Goal: Task Accomplishment & Management: Use online tool/utility

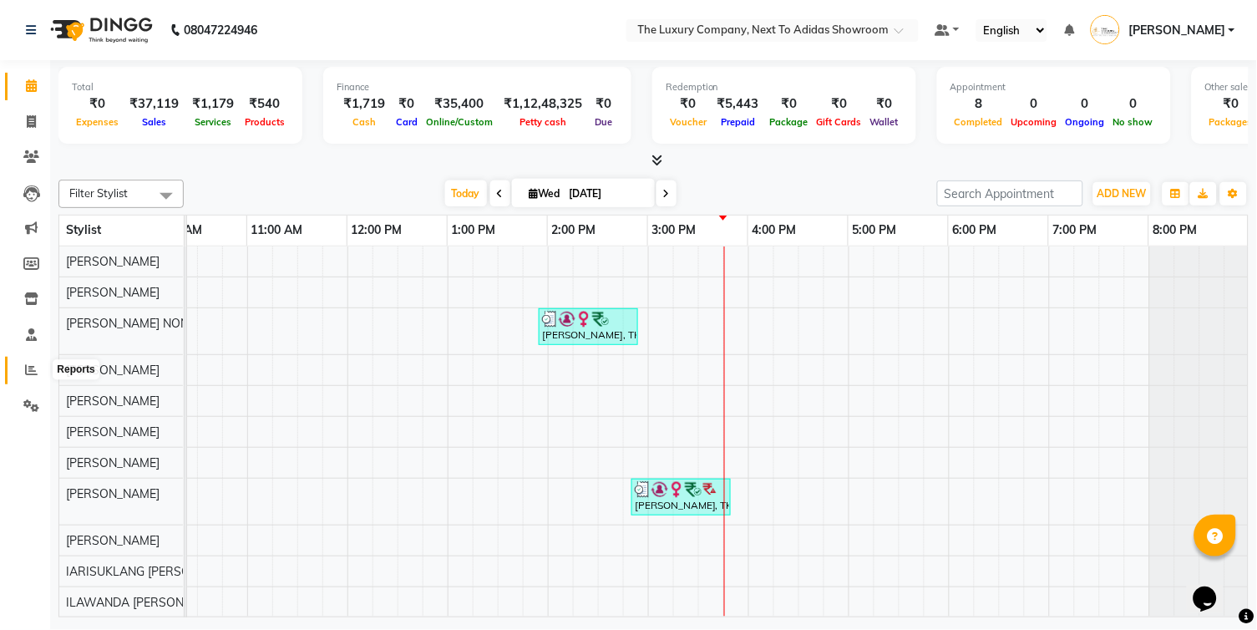
click at [28, 375] on icon at bounding box center [31, 369] width 13 height 13
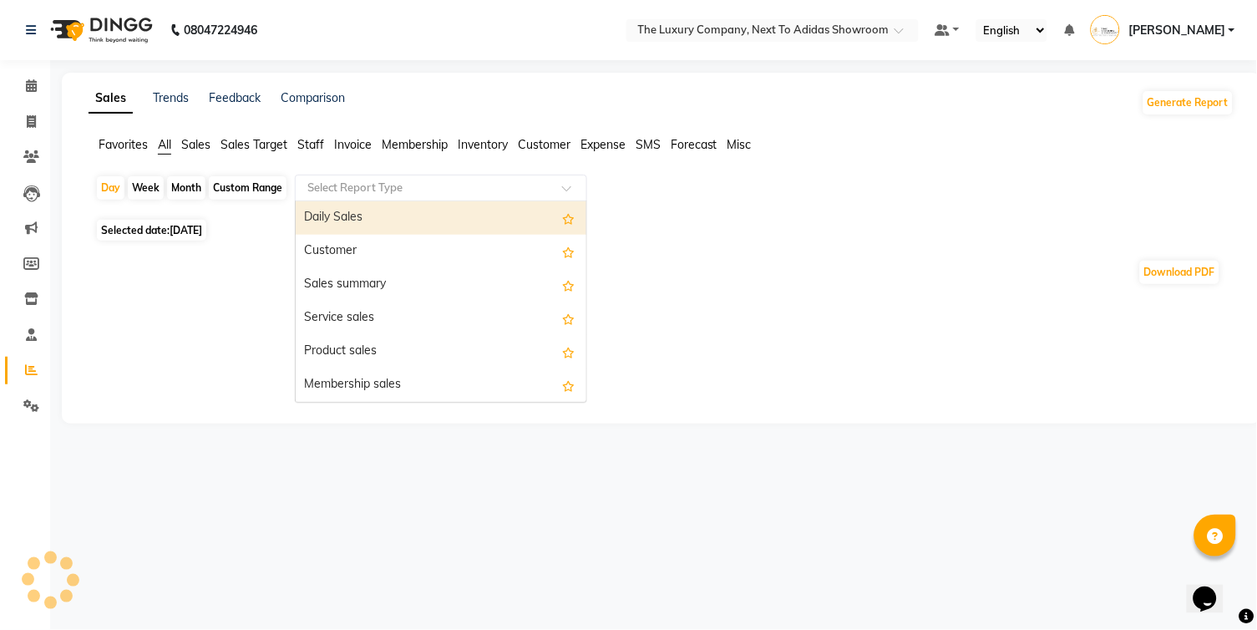
drag, startPoint x: 431, startPoint y: 179, endPoint x: 422, endPoint y: 207, distance: 29.8
click at [431, 180] on input "text" at bounding box center [424, 188] width 240 height 17
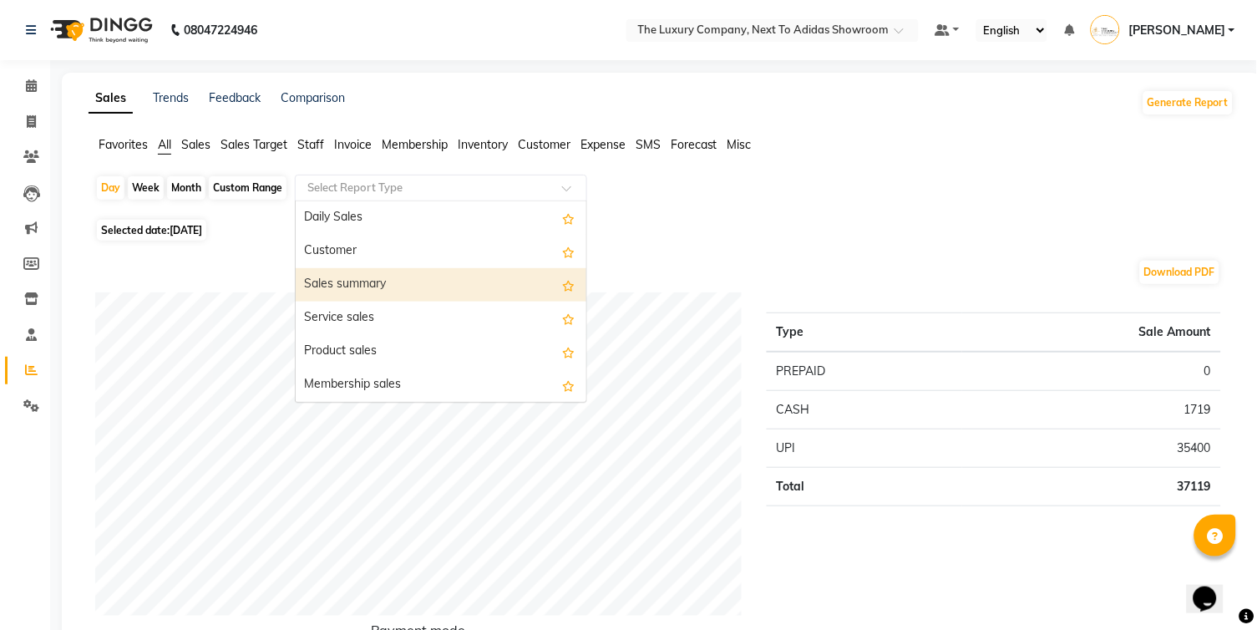
click at [376, 276] on div "Sales summary" at bounding box center [441, 284] width 291 height 33
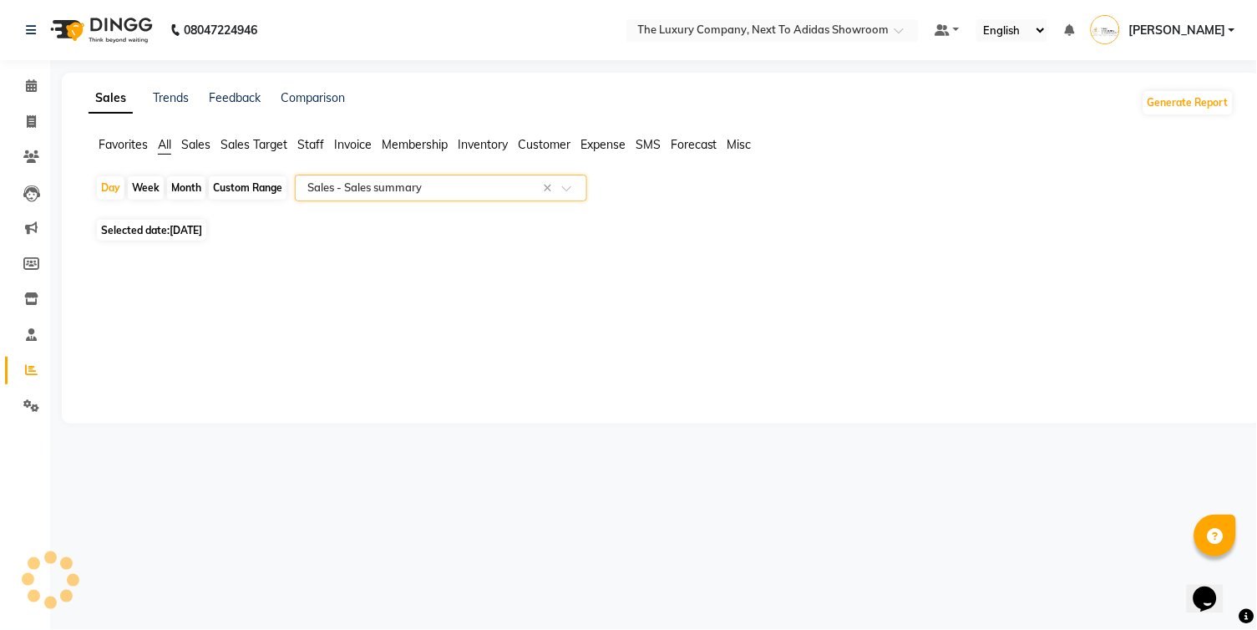
select select "full_report"
select select "csv"
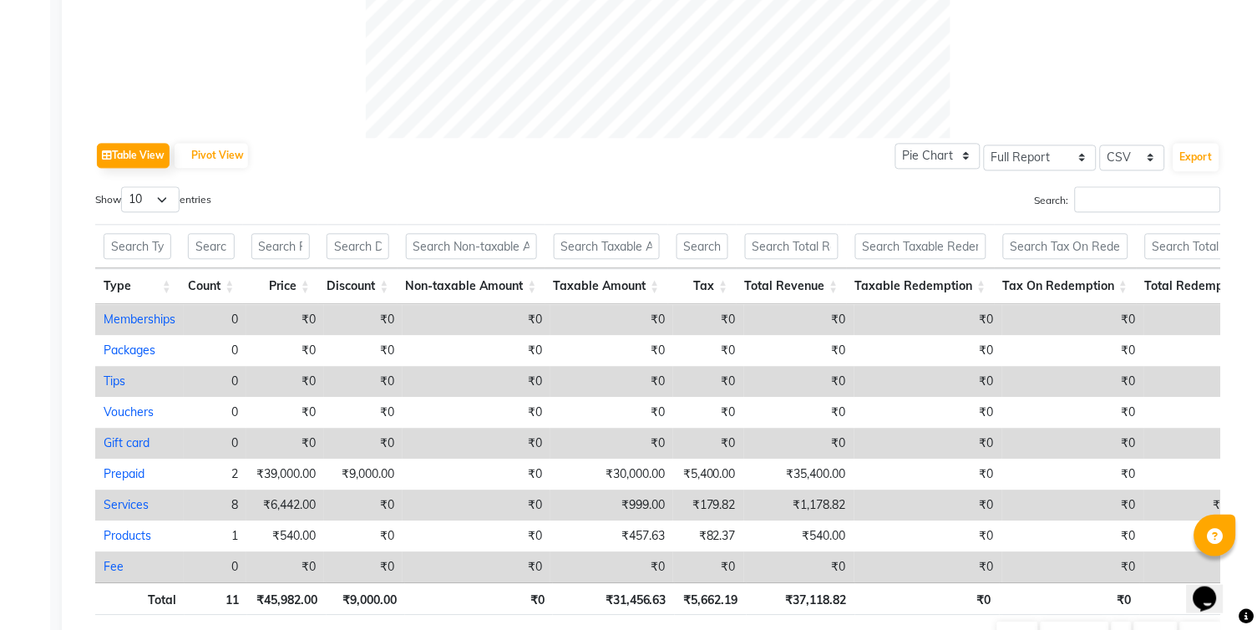
scroll to position [728, 0]
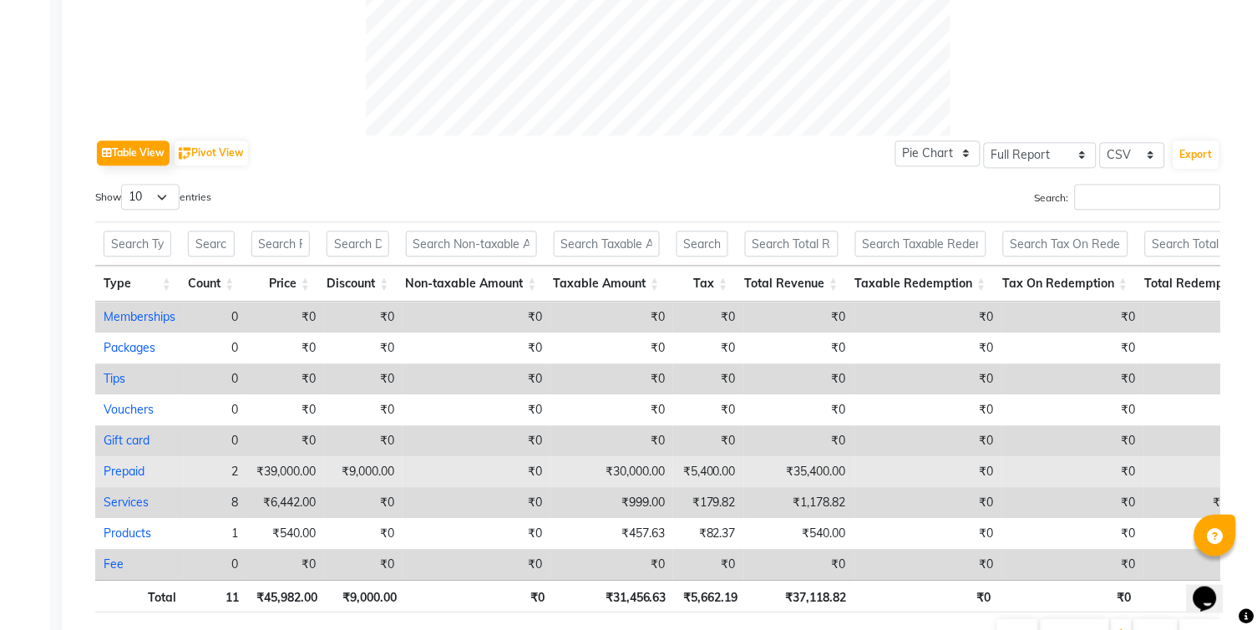
click at [133, 470] on link "Prepaid" at bounding box center [124, 470] width 41 height 15
select select "full_report"
select select "csv"
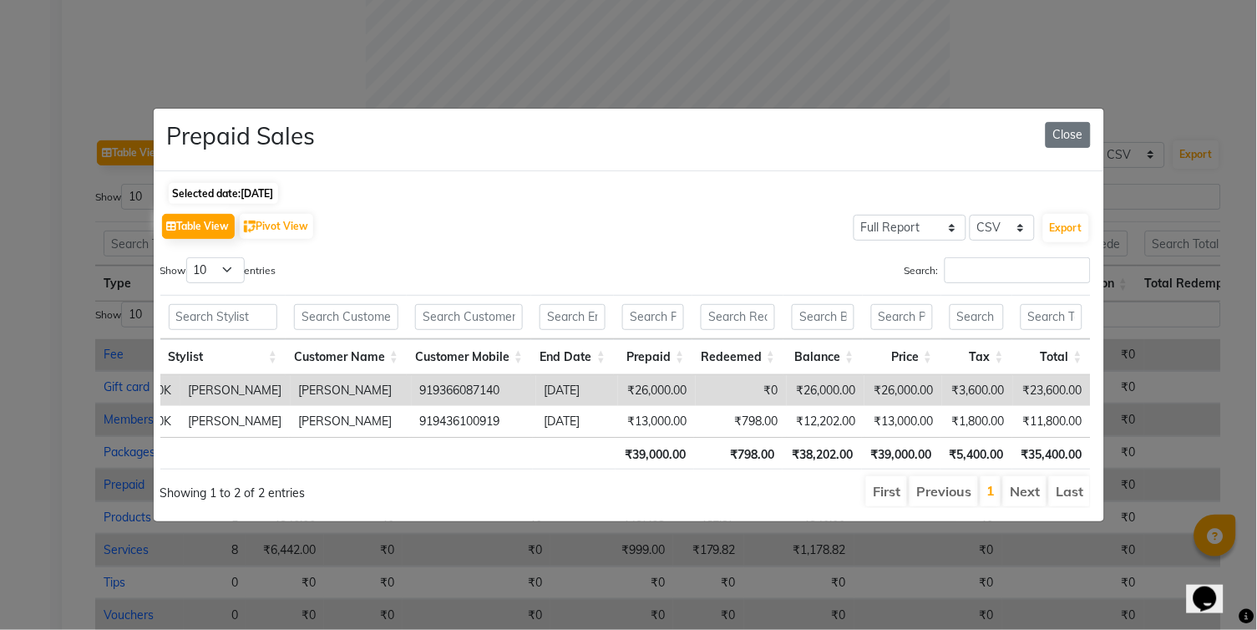
scroll to position [0, 543]
click at [1060, 136] on button "Close" at bounding box center [1067, 135] width 45 height 26
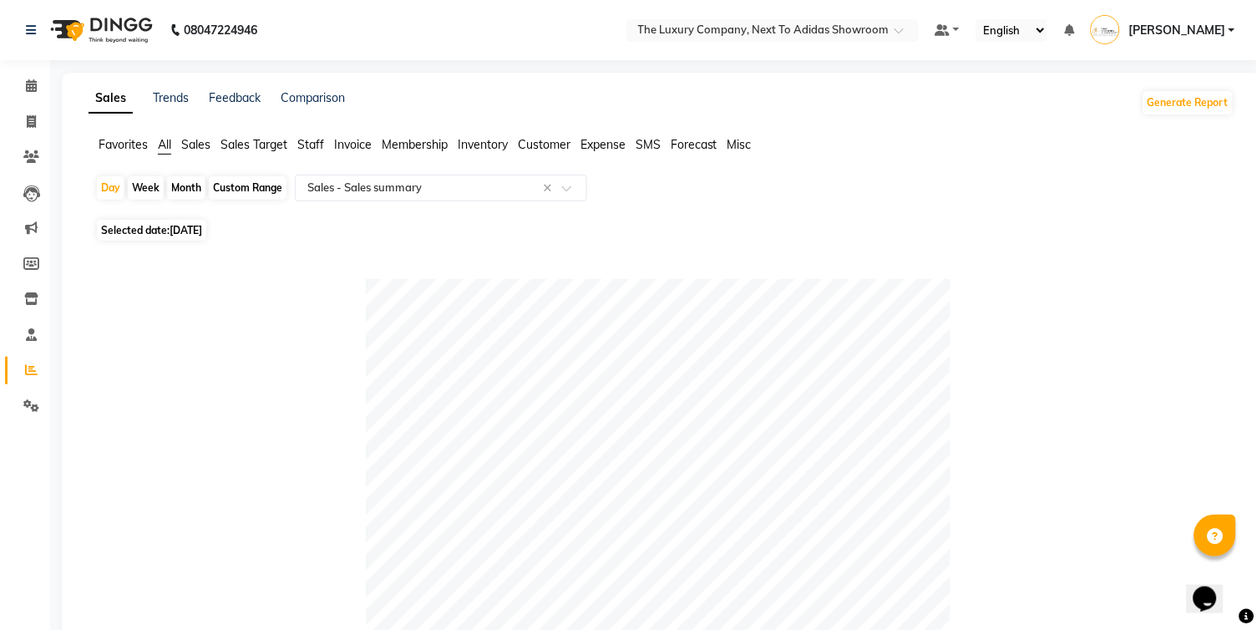
scroll to position [0, 0]
click at [35, 86] on icon at bounding box center [31, 85] width 11 height 13
